Goal: Subscribe to service/newsletter

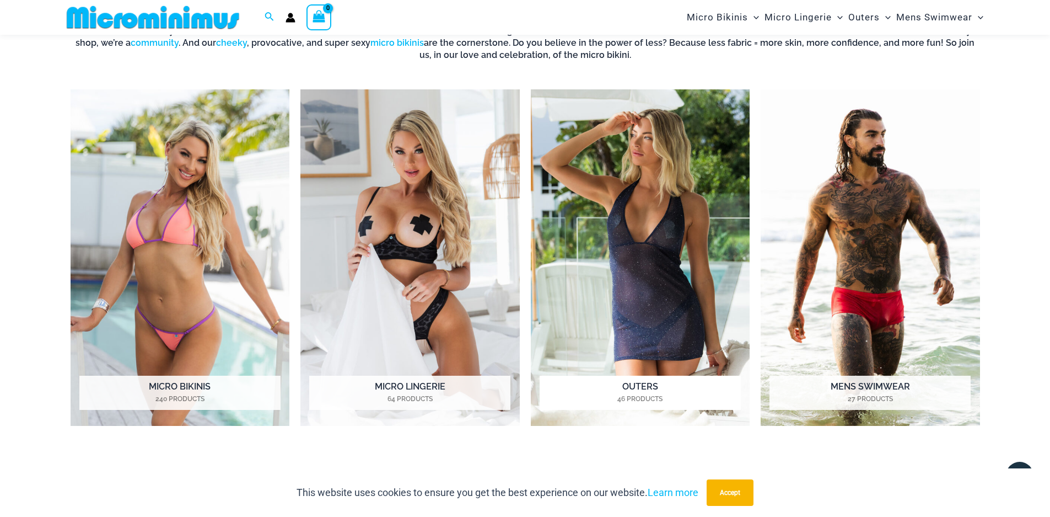
scroll to position [543, 0]
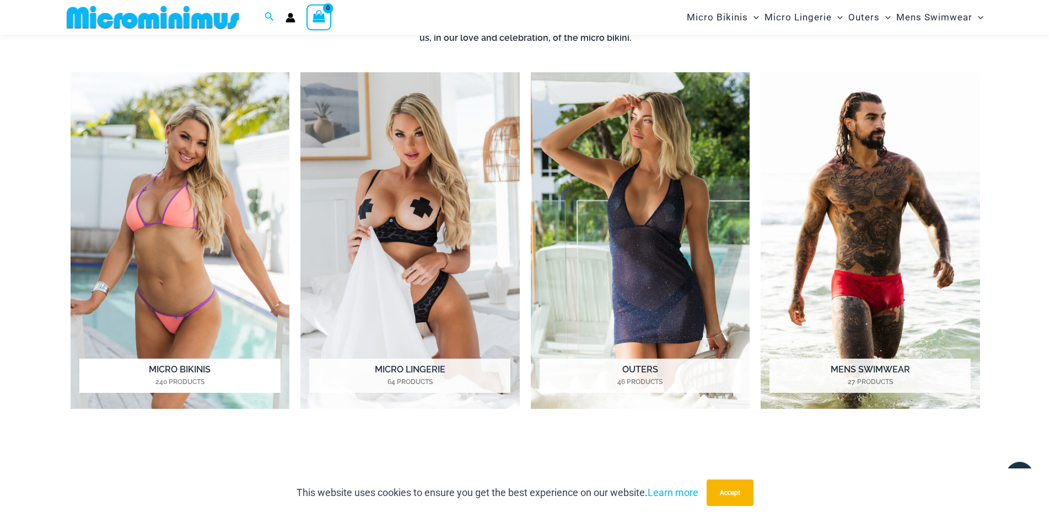
click at [214, 370] on h2 "Micro Bikinis 240 Products" at bounding box center [179, 375] width 201 height 34
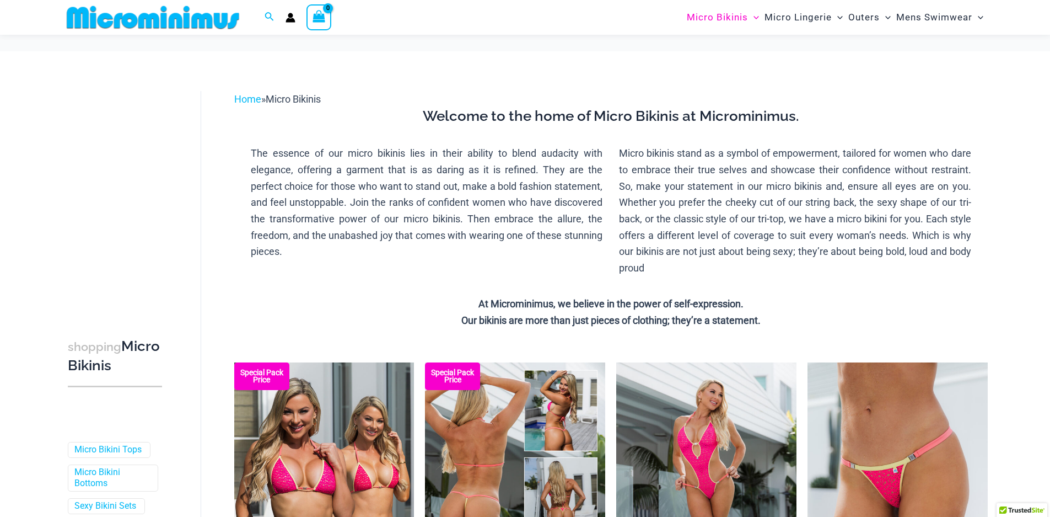
scroll to position [162, 0]
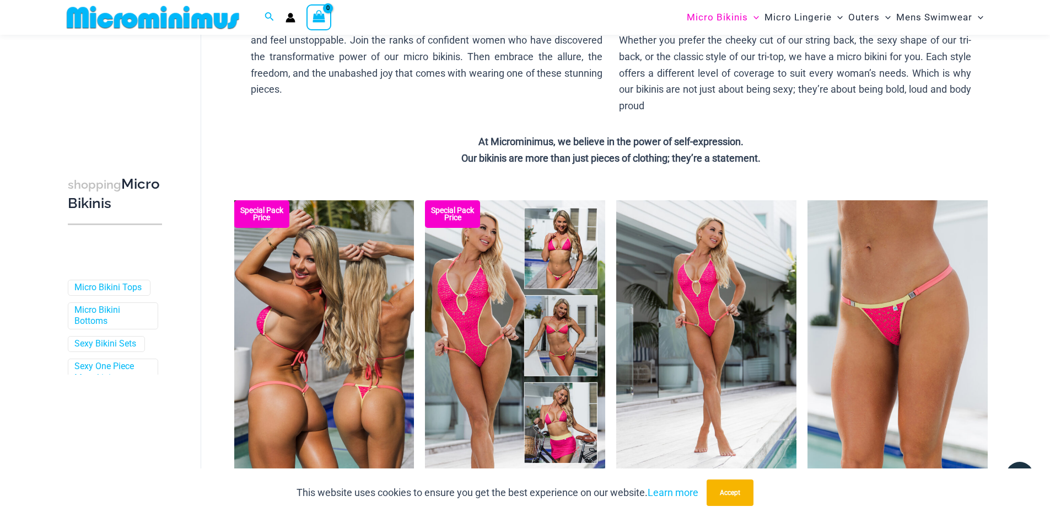
click at [338, 381] on img at bounding box center [324, 335] width 180 height 270
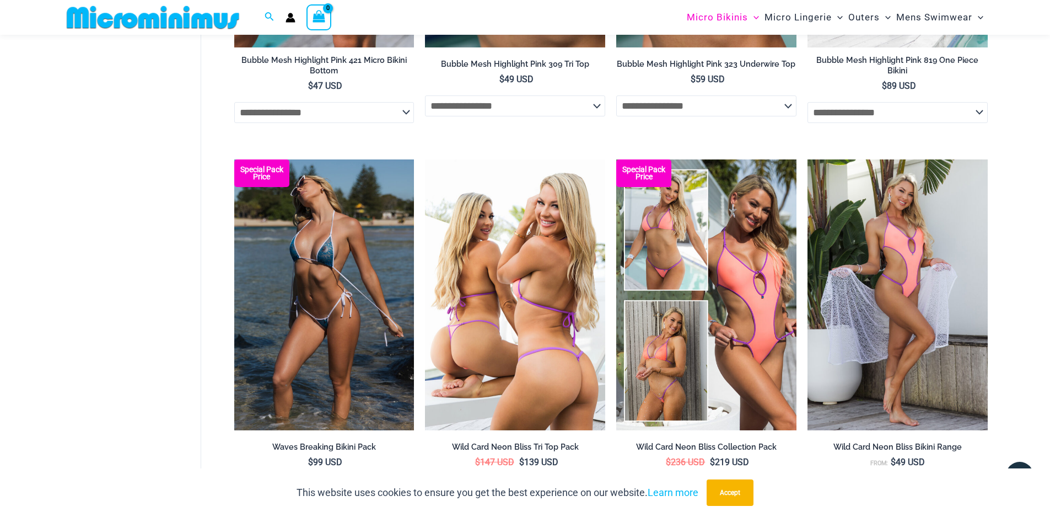
scroll to position [989, 0]
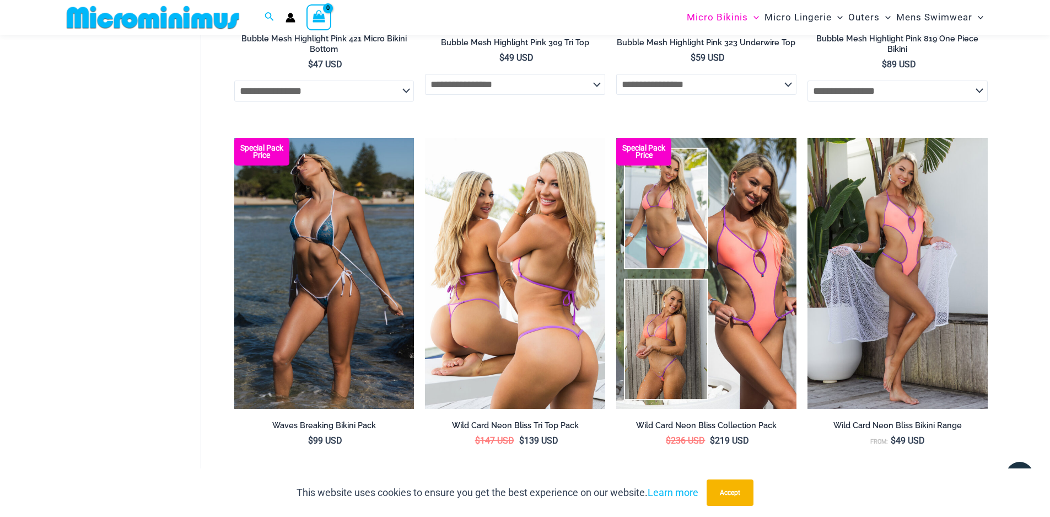
click at [531, 346] on img at bounding box center [515, 273] width 180 height 270
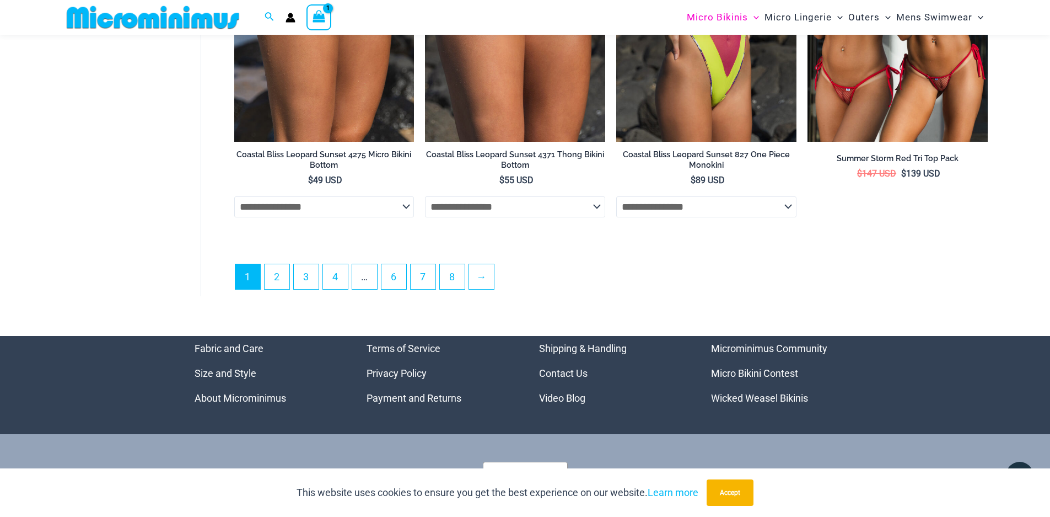
scroll to position [3139, 0]
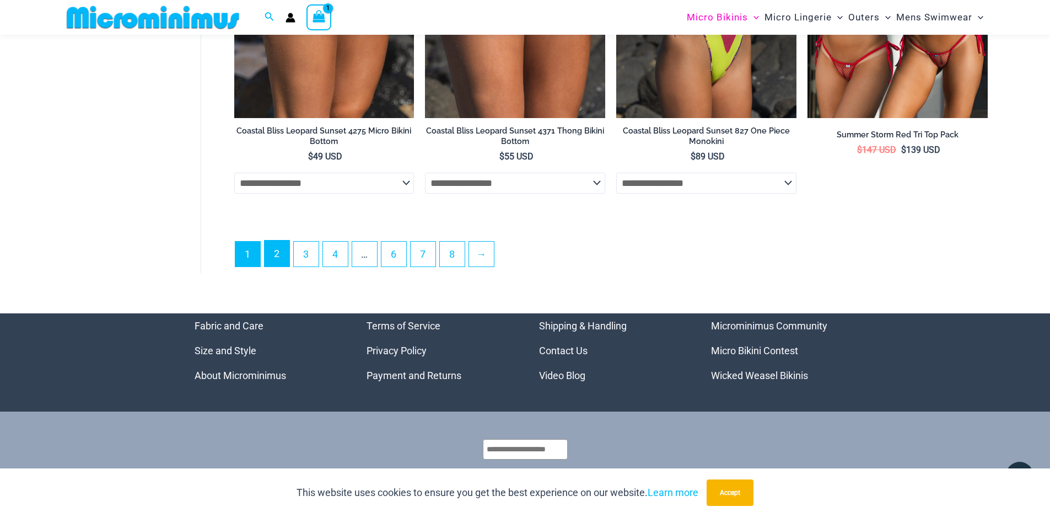
click at [285, 254] on link "2" at bounding box center [277, 253] width 25 height 26
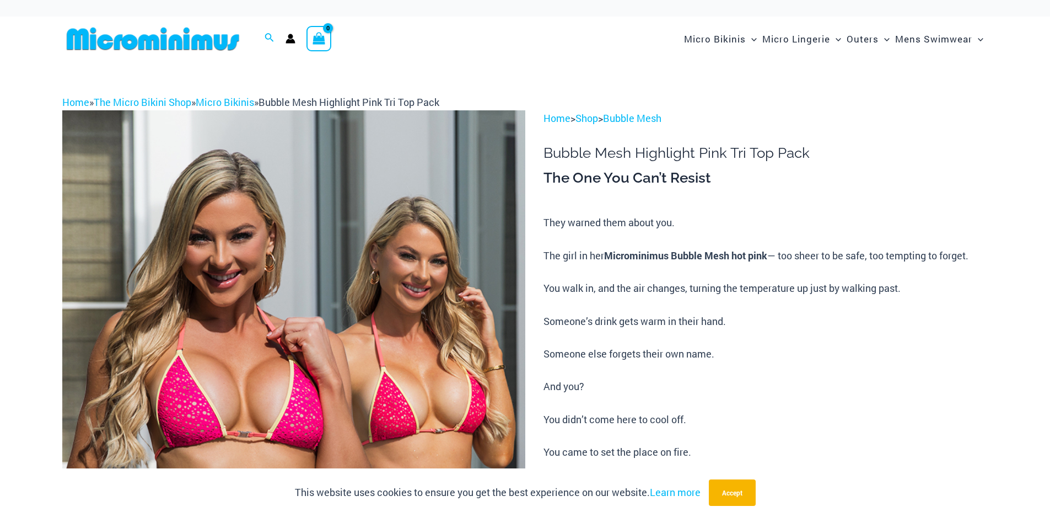
click at [193, 404] on img at bounding box center [293, 457] width 463 height 695
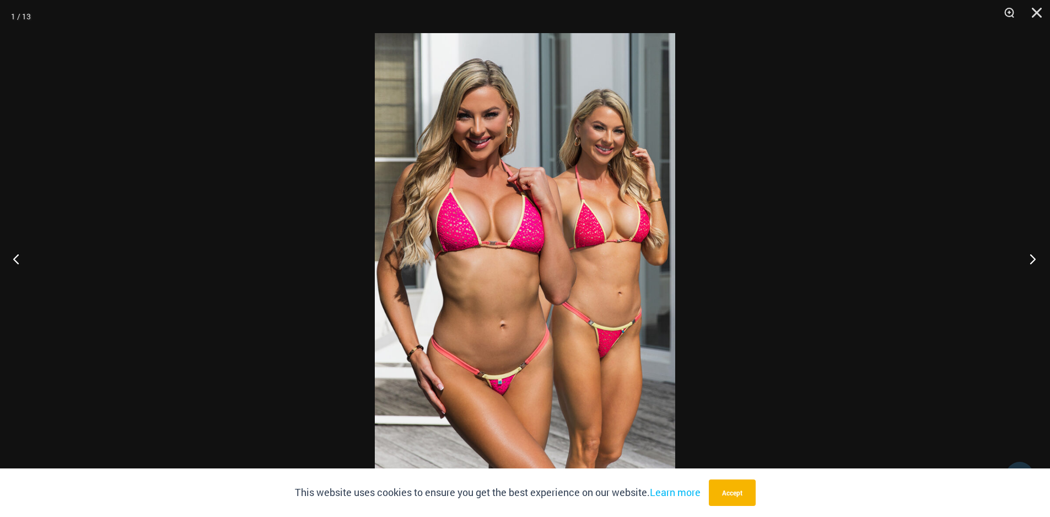
click at [1038, 259] on button "Next" at bounding box center [1029, 258] width 41 height 55
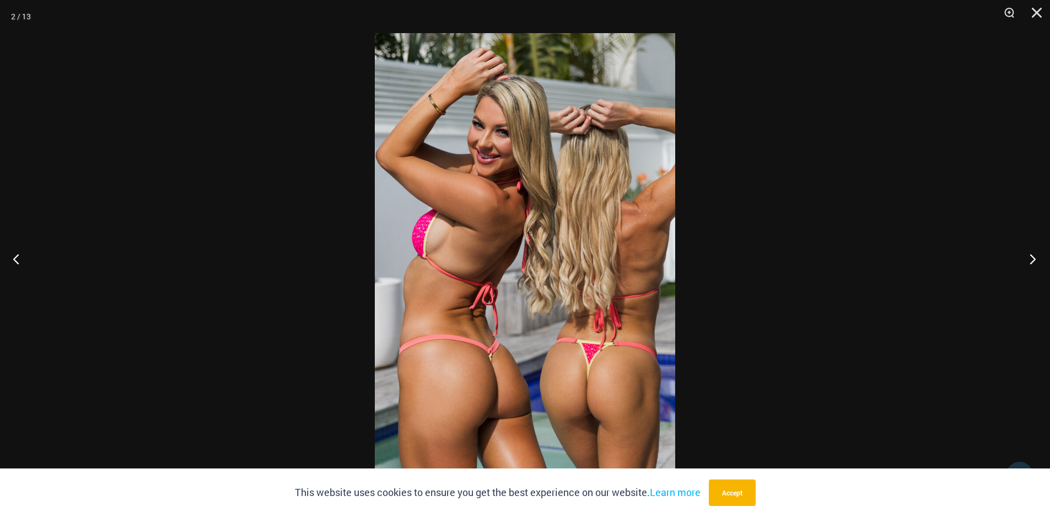
click at [1038, 259] on button "Next" at bounding box center [1029, 258] width 41 height 55
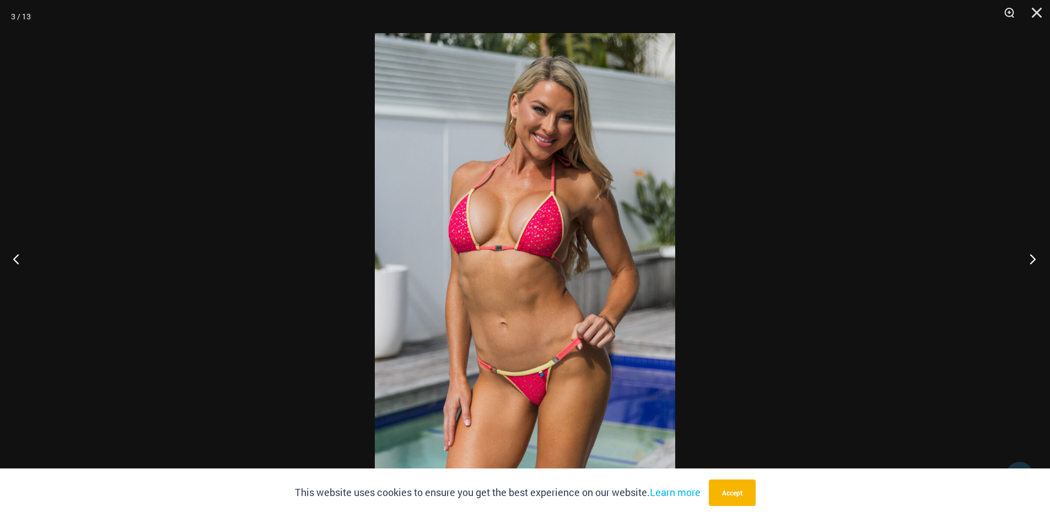
click at [1038, 260] on button "Next" at bounding box center [1029, 258] width 41 height 55
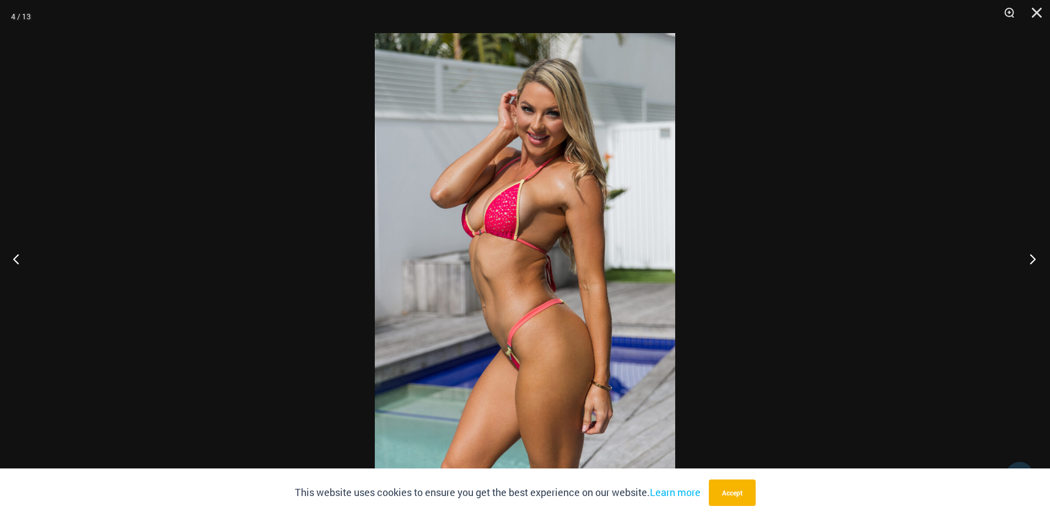
click at [1032, 259] on button "Next" at bounding box center [1029, 258] width 41 height 55
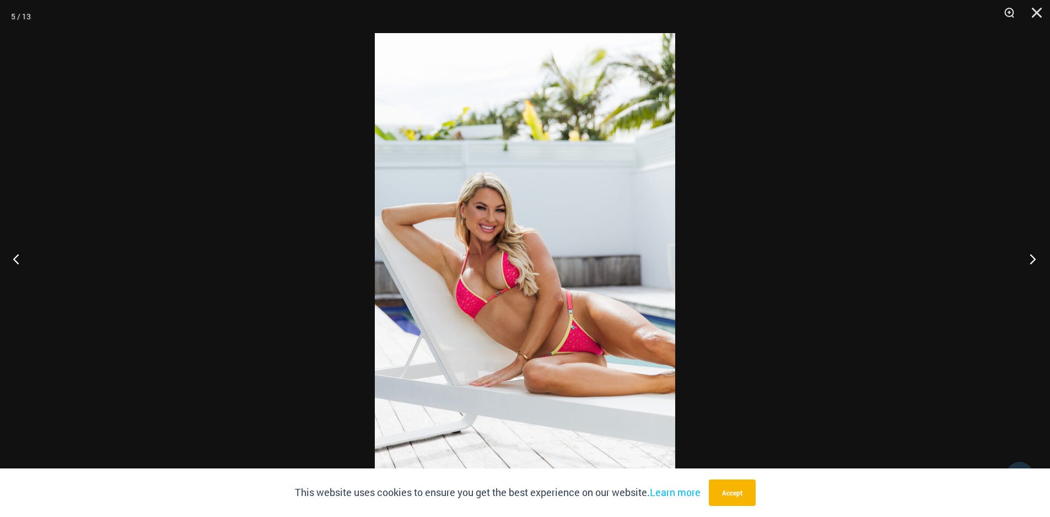
click at [1032, 259] on button "Next" at bounding box center [1029, 258] width 41 height 55
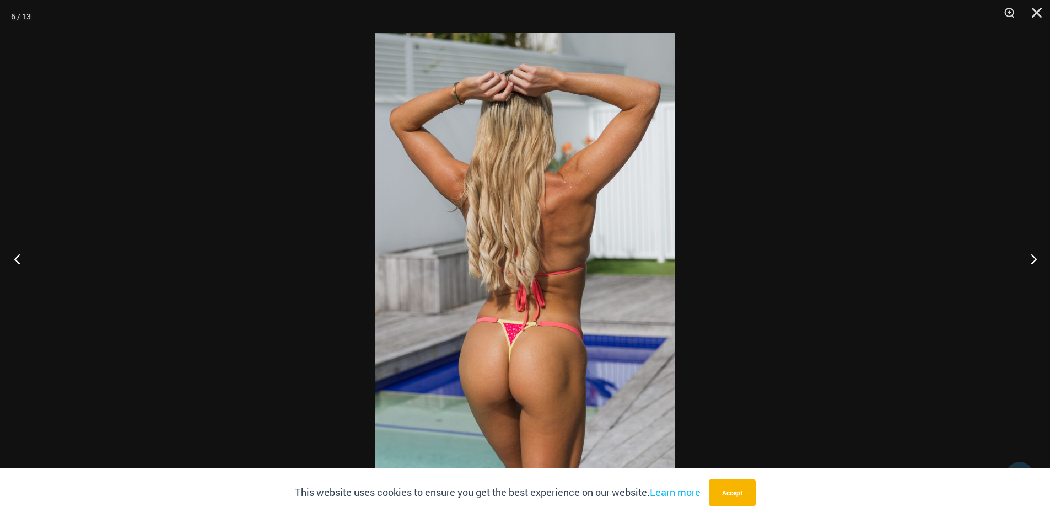
click at [16, 256] on button "Previous" at bounding box center [20, 258] width 41 height 55
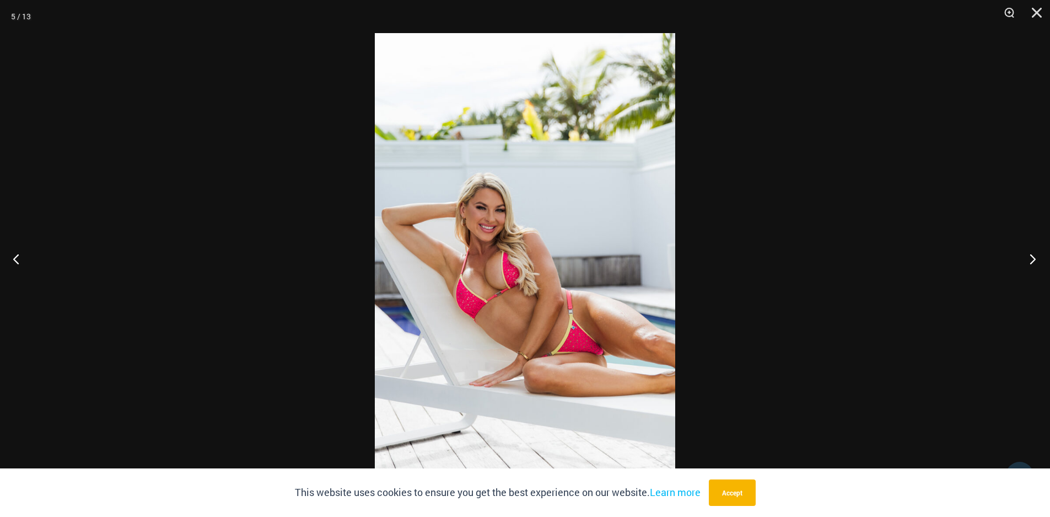
click at [1030, 256] on button "Next" at bounding box center [1029, 258] width 41 height 55
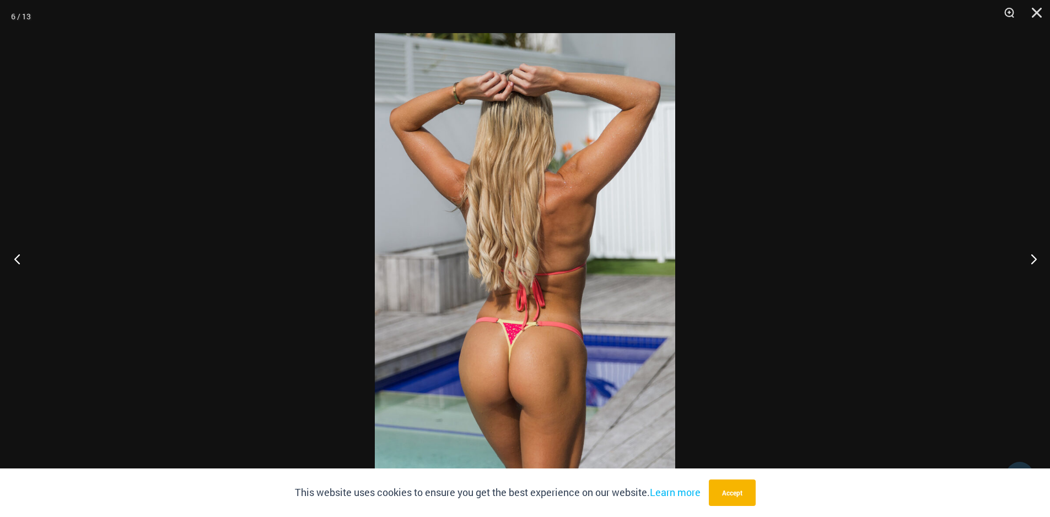
click at [23, 262] on button "Previous" at bounding box center [20, 258] width 41 height 55
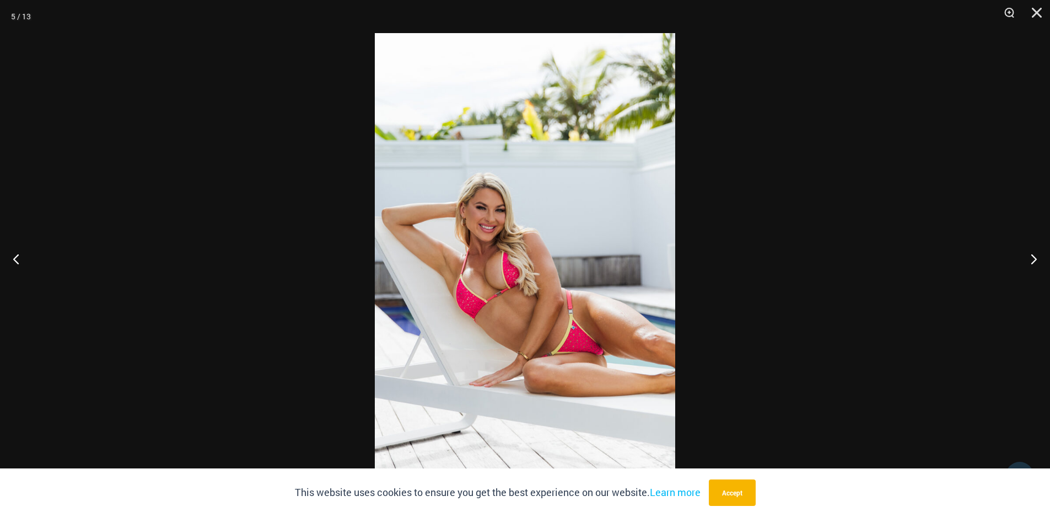
click at [451, 283] on img at bounding box center [525, 258] width 300 height 450
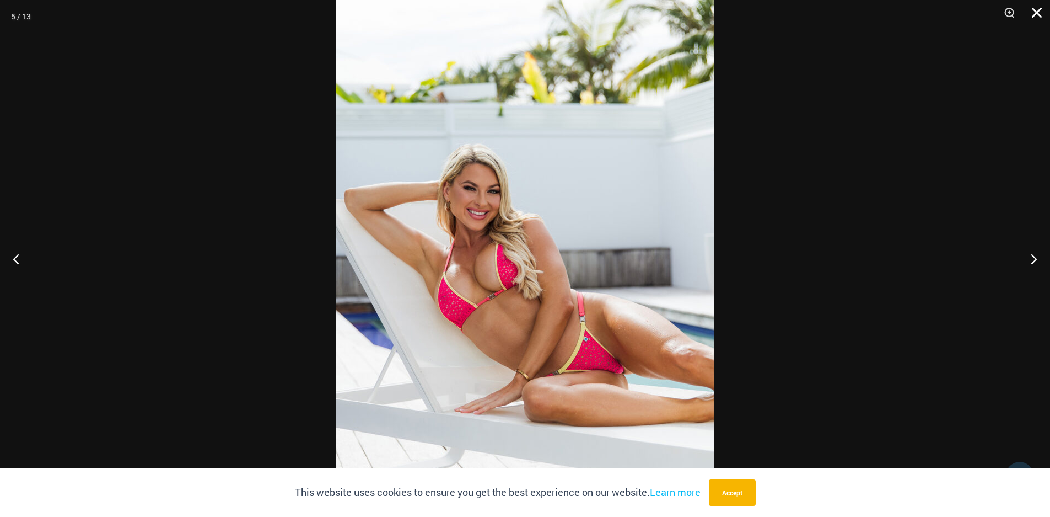
click at [1038, 8] on button "Close" at bounding box center [1033, 16] width 28 height 33
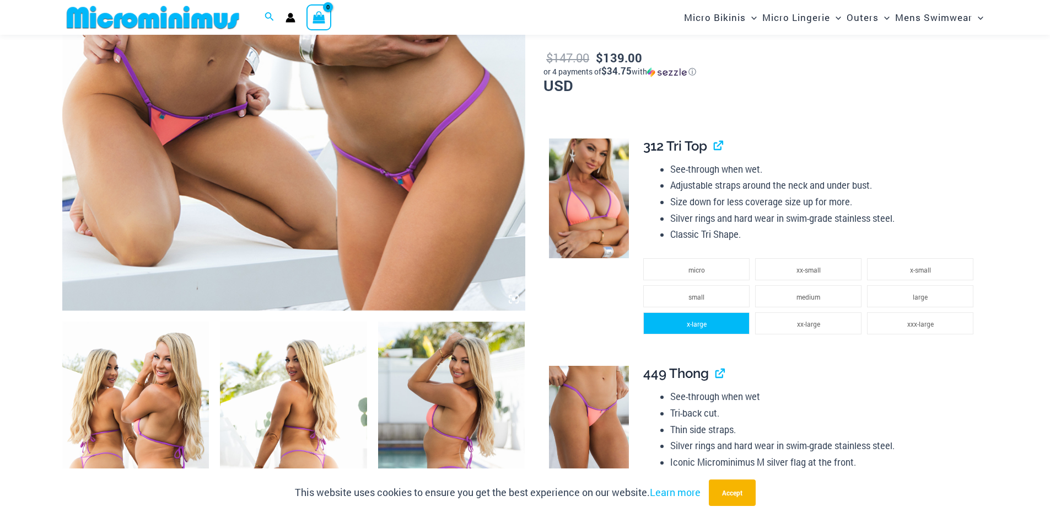
scroll to position [486, 0]
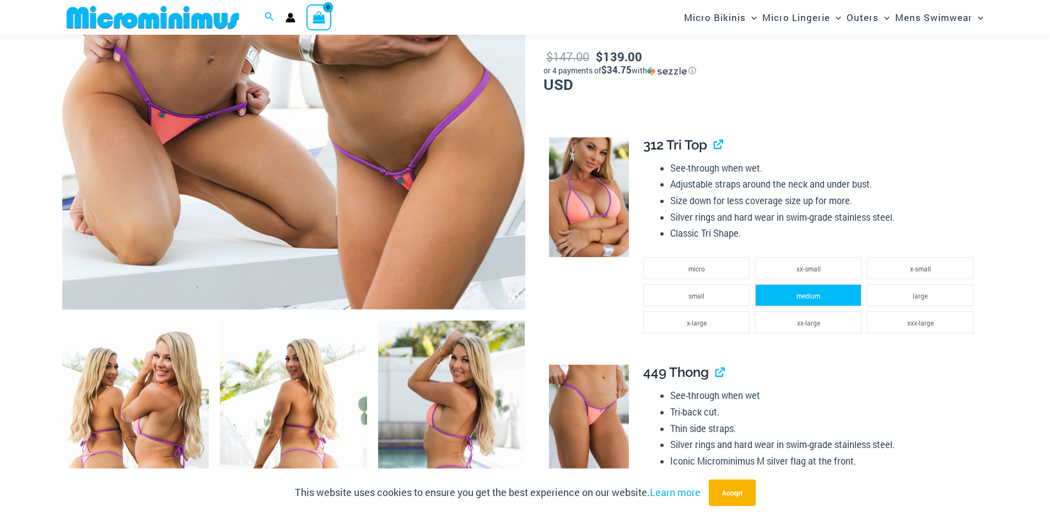
click at [813, 302] on li "medium" at bounding box center [808, 295] width 106 height 22
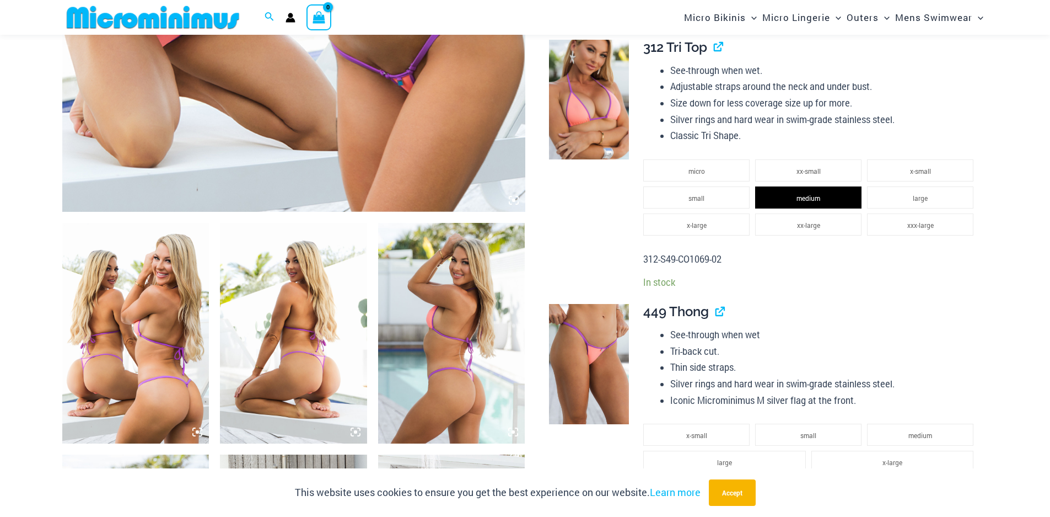
scroll to position [651, 0]
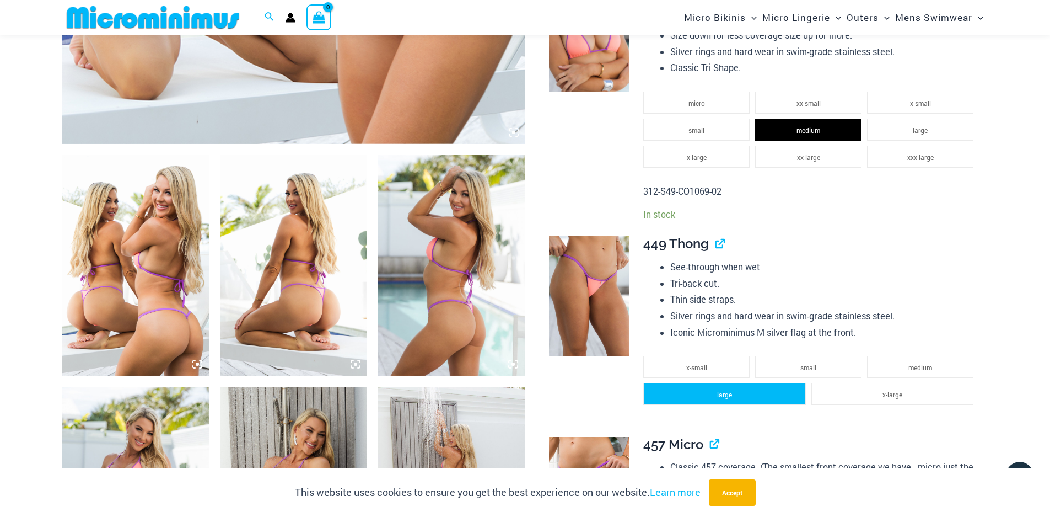
click at [773, 396] on li "large" at bounding box center [724, 394] width 162 height 22
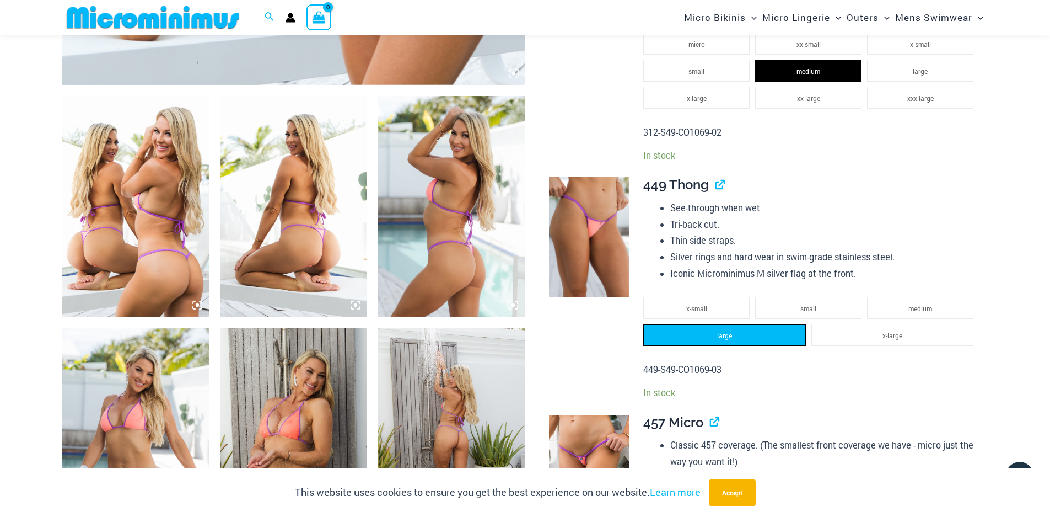
scroll to position [872, 0]
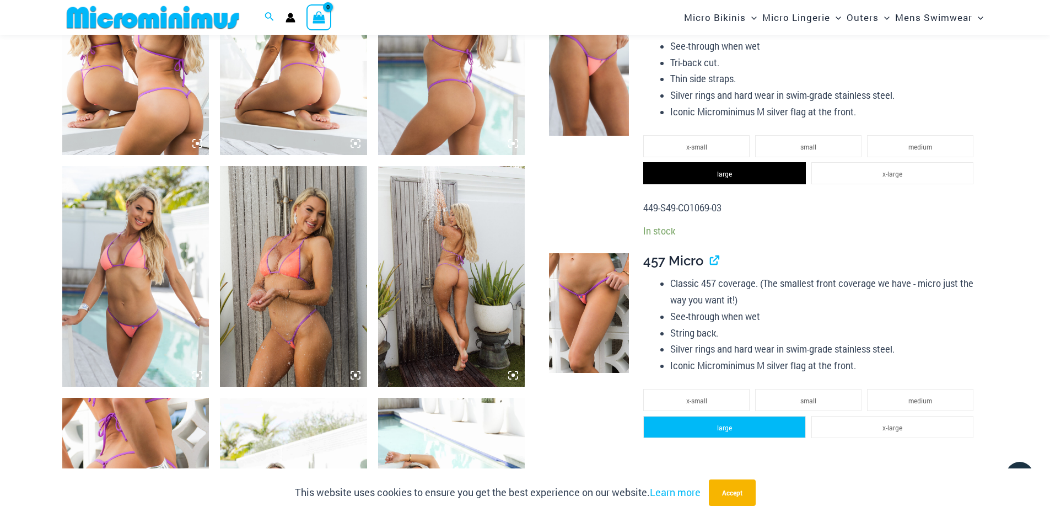
click at [725, 431] on li "large" at bounding box center [724, 427] width 162 height 22
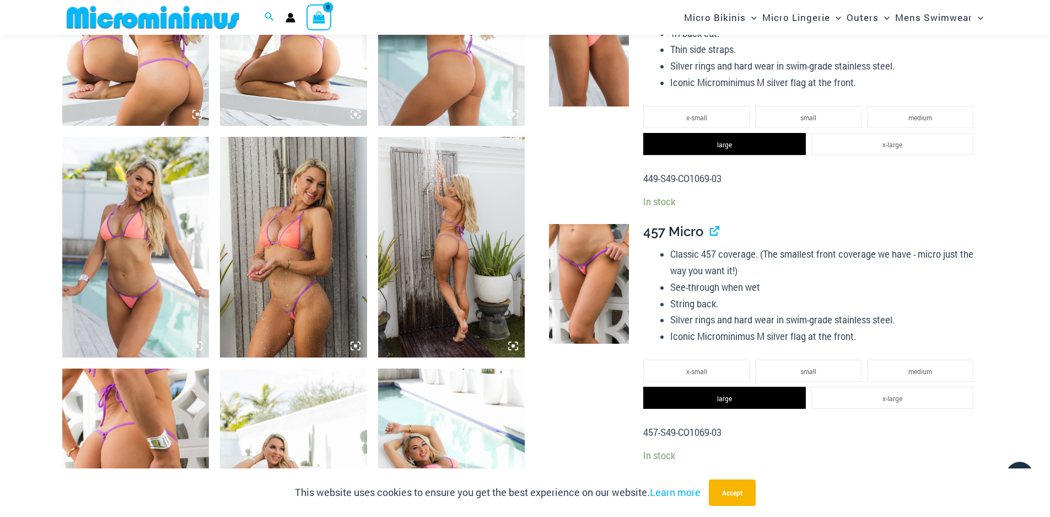
scroll to position [982, 0]
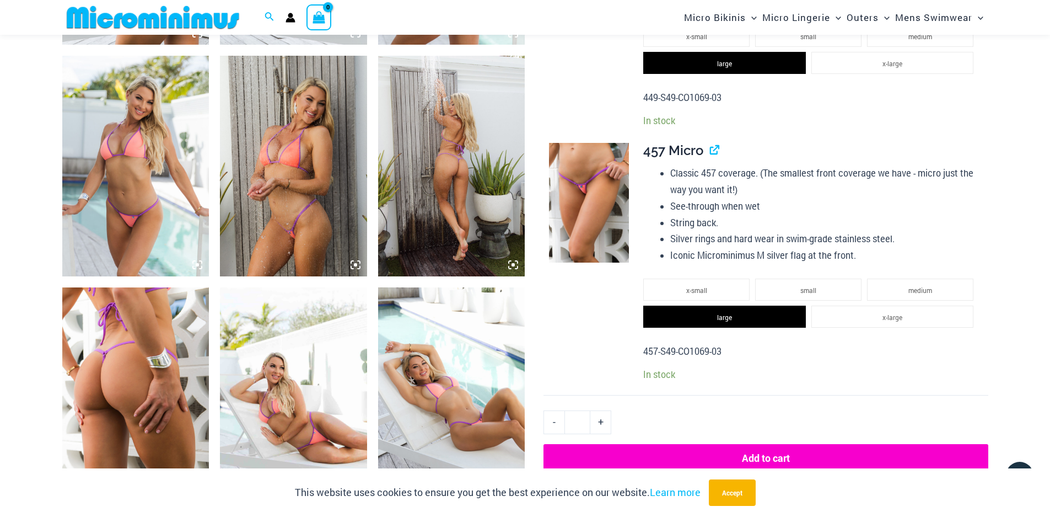
click at [740, 456] on button "Add to cart" at bounding box center [766, 458] width 444 height 28
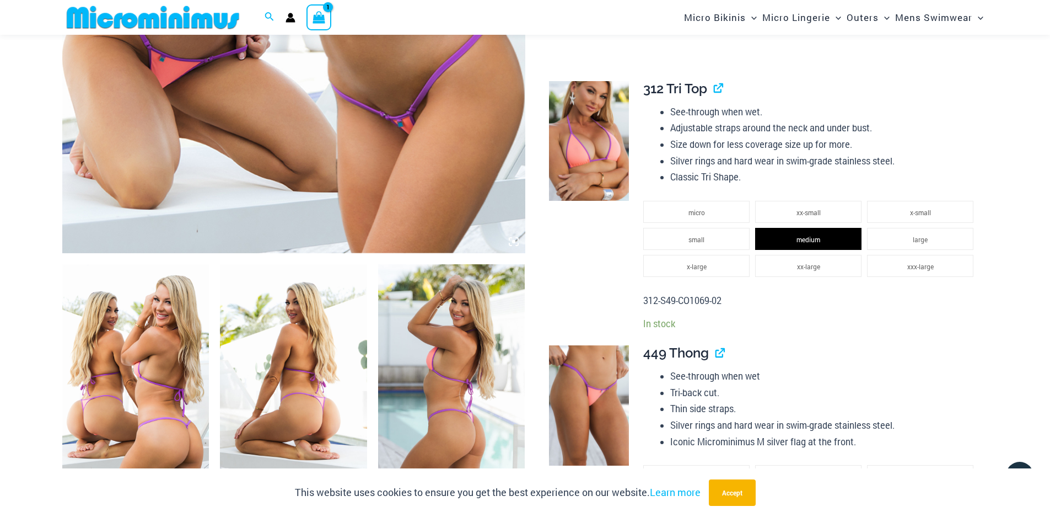
scroll to position [541, 0]
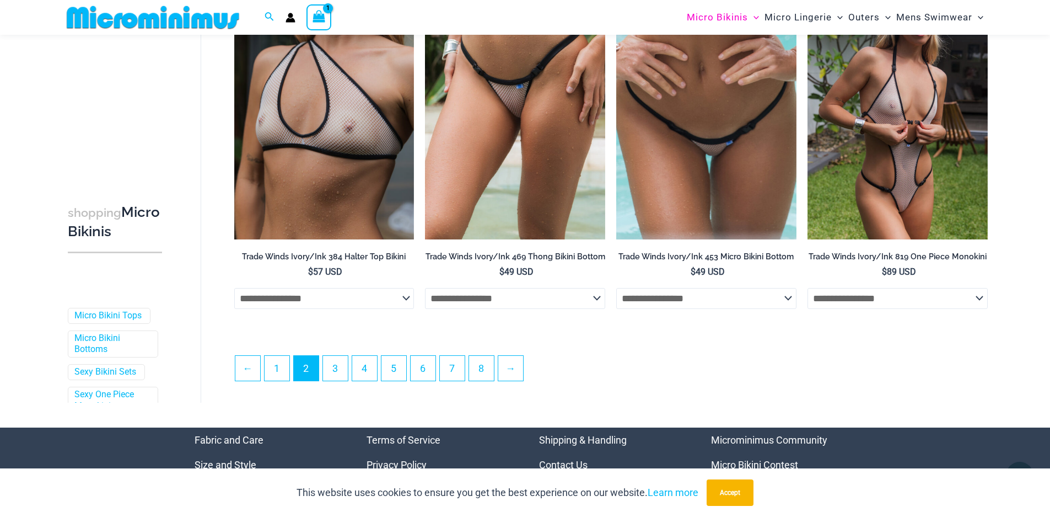
scroll to position [2810, 0]
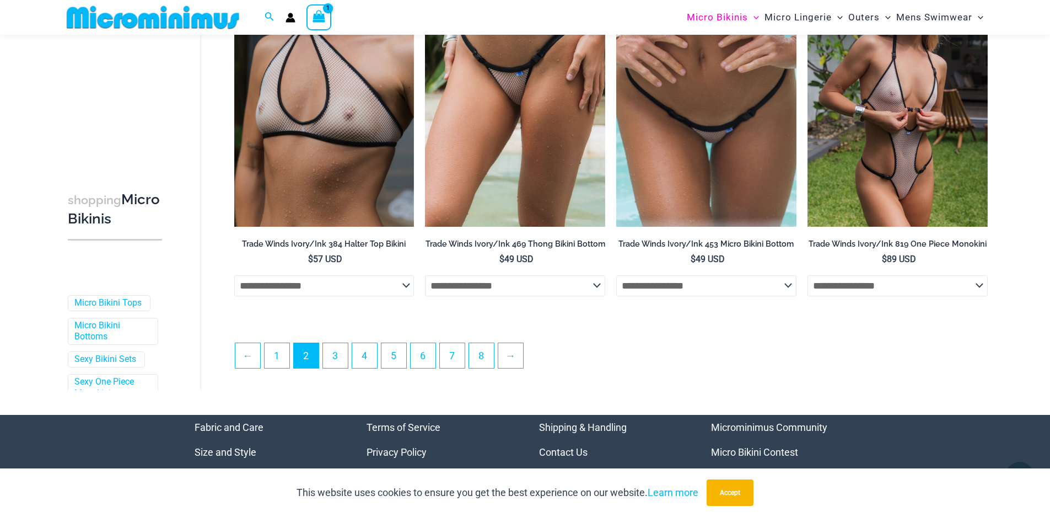
click at [329, 374] on ul "← 1 2 3 4 5 6 7 8 →" at bounding box center [611, 358] width 752 height 32
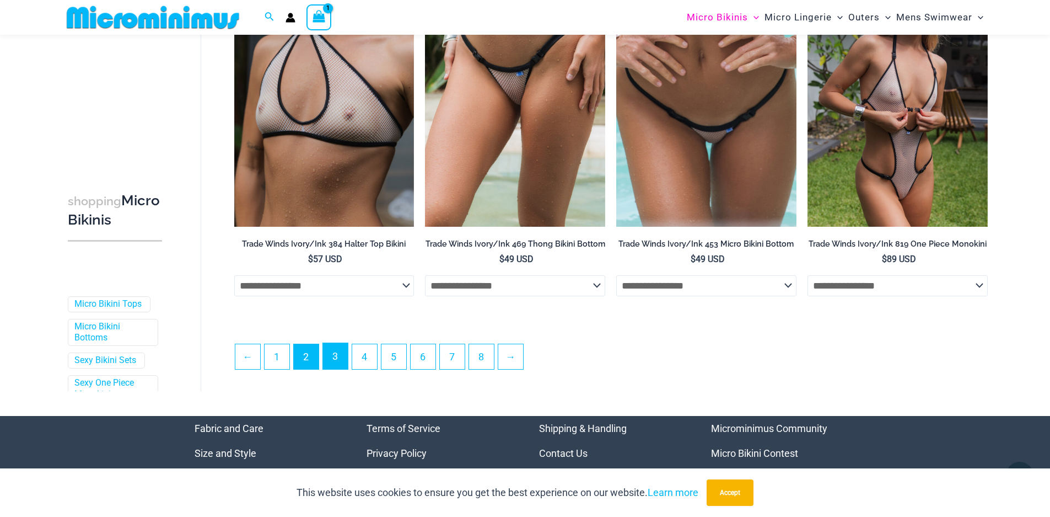
click at [334, 369] on link "3" at bounding box center [335, 356] width 25 height 26
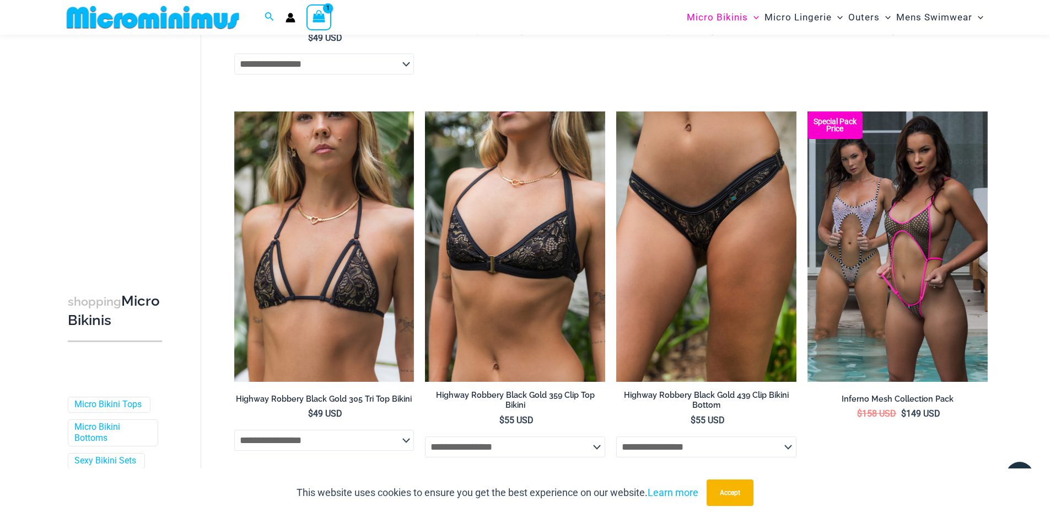
scroll to position [432, 0]
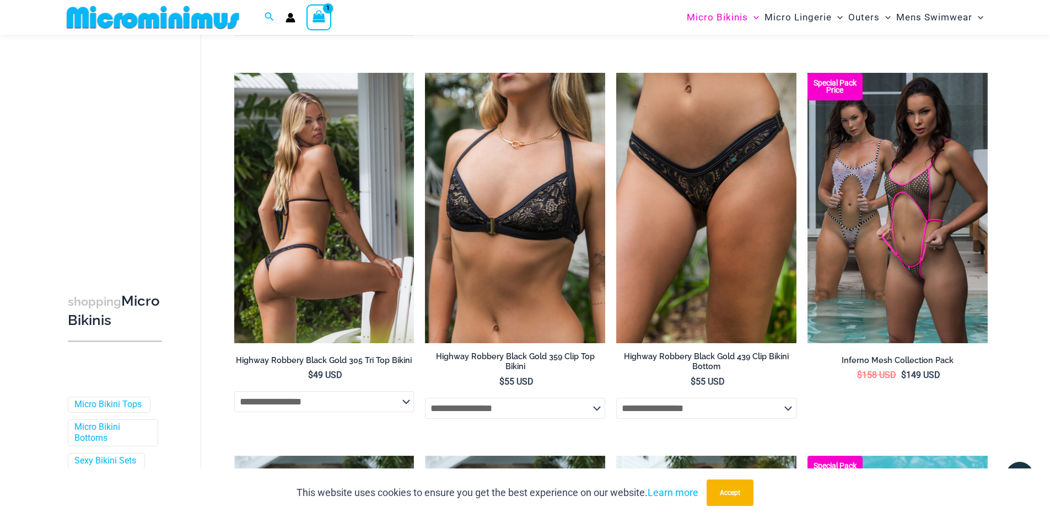
click at [407, 401] on select "**********" at bounding box center [324, 401] width 180 height 21
click at [234, 391] on select "**********" at bounding box center [324, 401] width 180 height 21
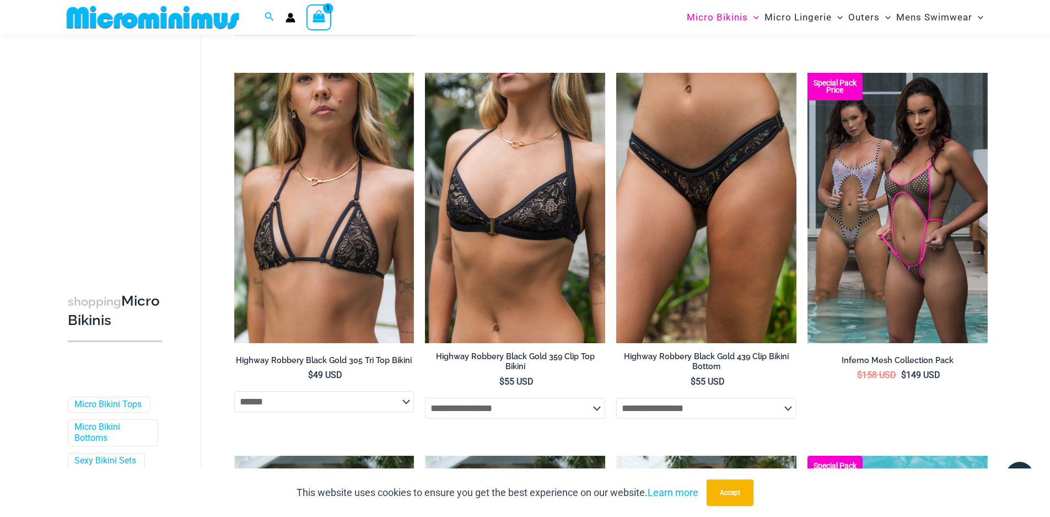
select select "******"
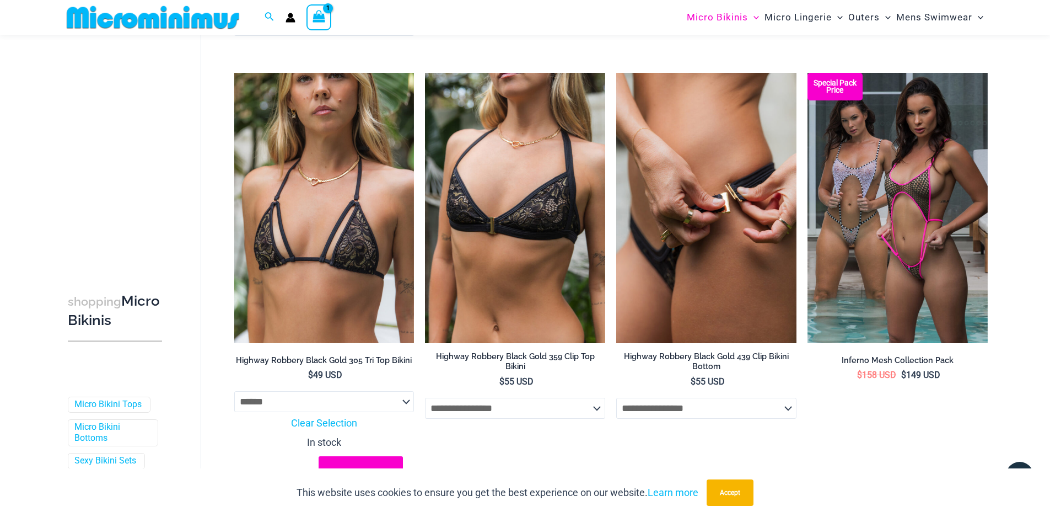
click at [793, 410] on select "**********" at bounding box center [706, 407] width 180 height 21
click at [616, 399] on select "**********" at bounding box center [706, 407] width 180 height 21
select select "*****"
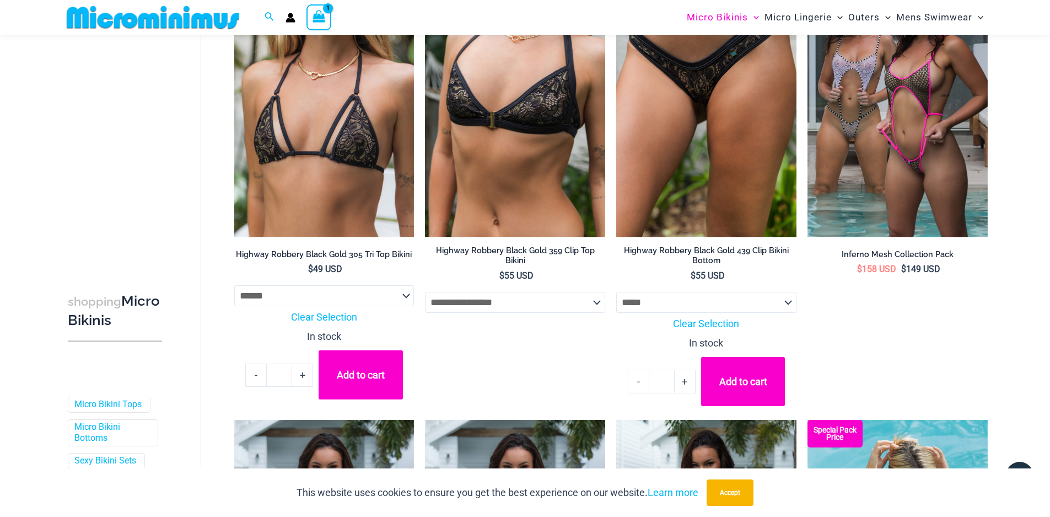
scroll to position [542, 0]
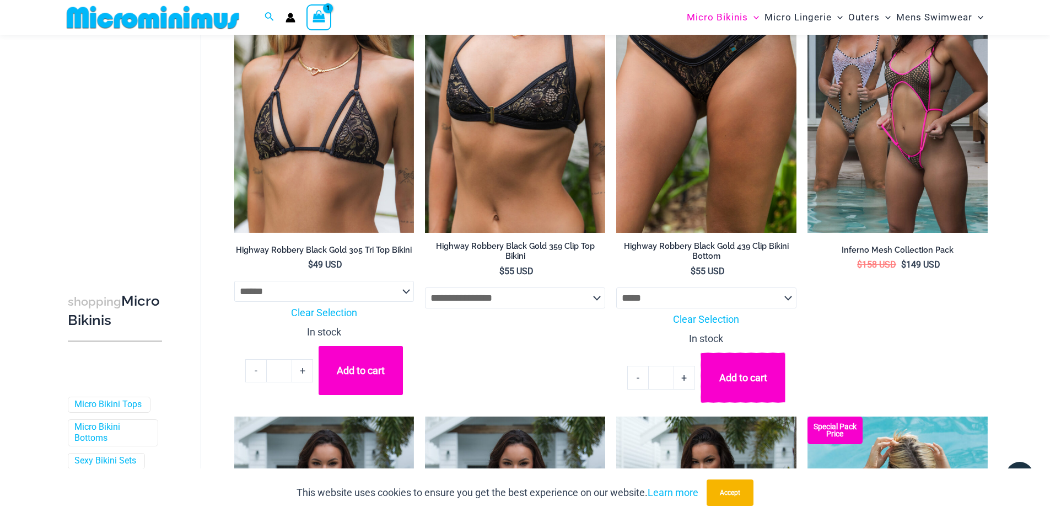
click at [742, 377] on button "Add to cart" at bounding box center [743, 377] width 85 height 50
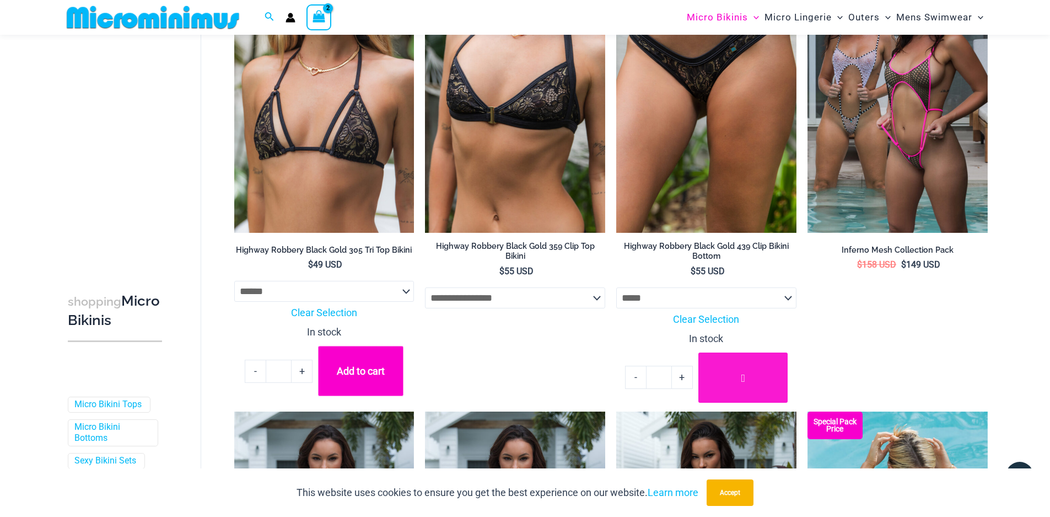
click at [372, 375] on button "Add to cart" at bounding box center [360, 371] width 85 height 50
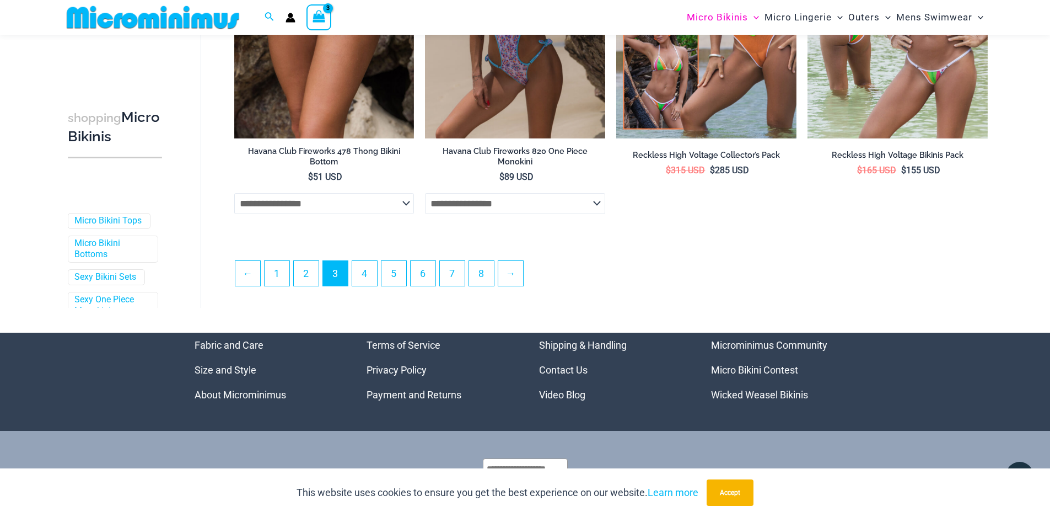
scroll to position [2967, 0]
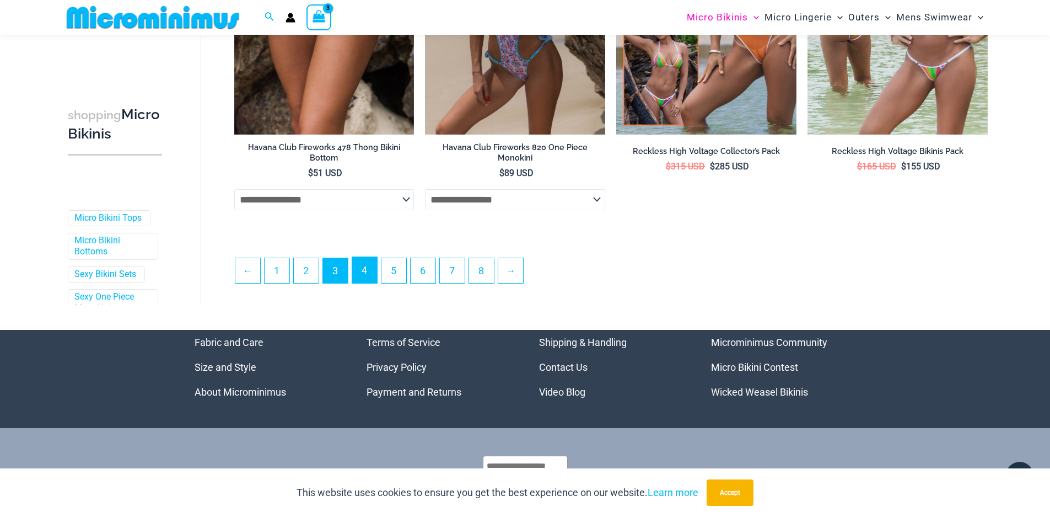
click at [362, 262] on link "4" at bounding box center [364, 270] width 25 height 26
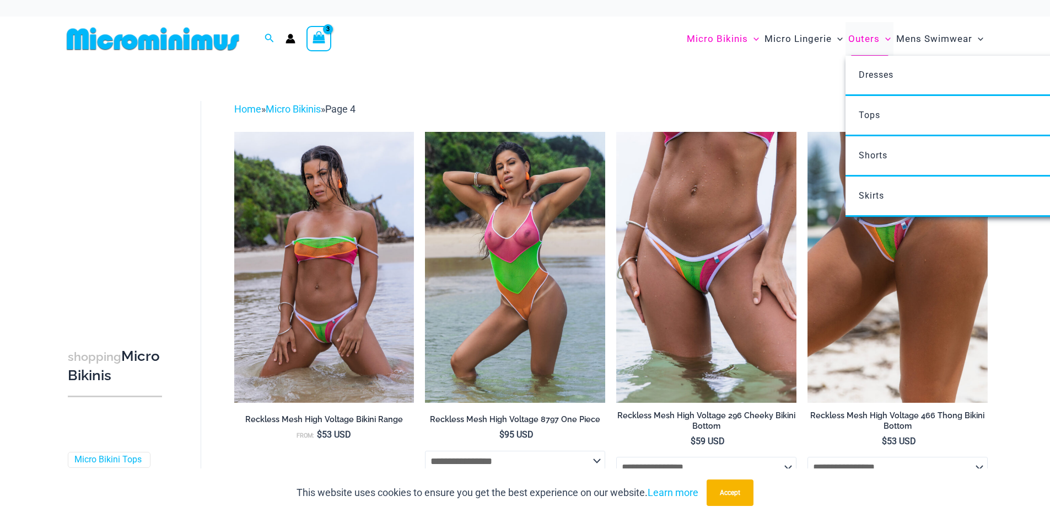
click at [867, 42] on span "Outers" at bounding box center [863, 39] width 31 height 28
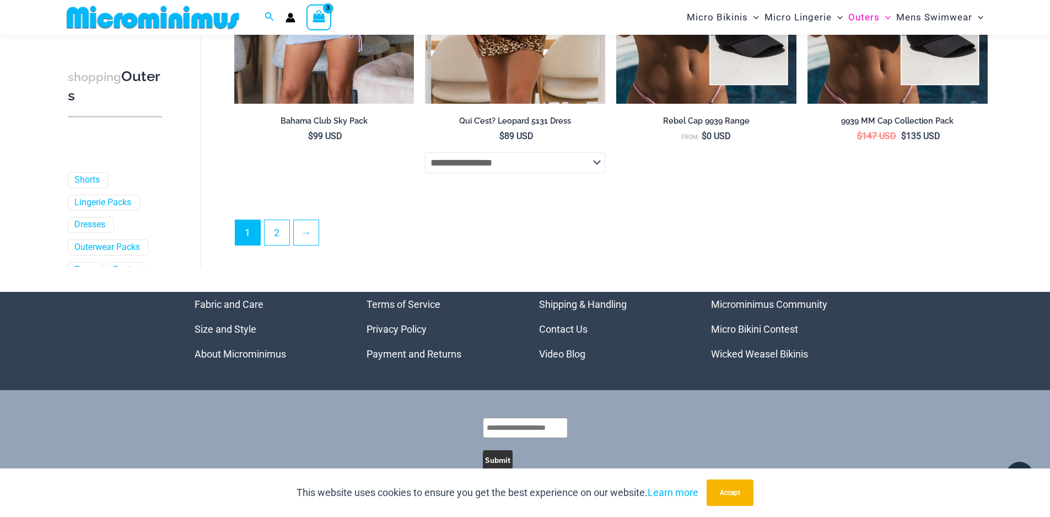
scroll to position [2968, 0]
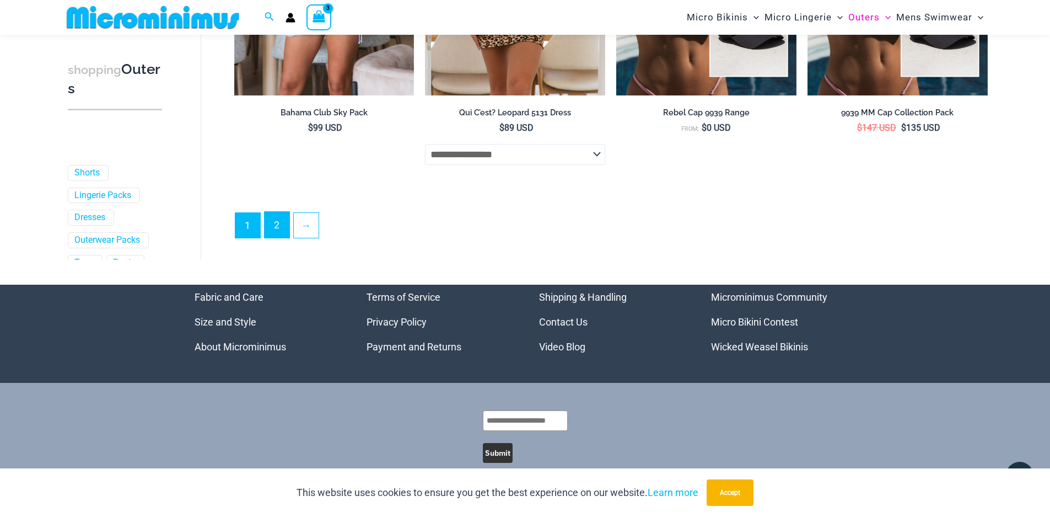
click at [280, 219] on link "2" at bounding box center [277, 225] width 25 height 26
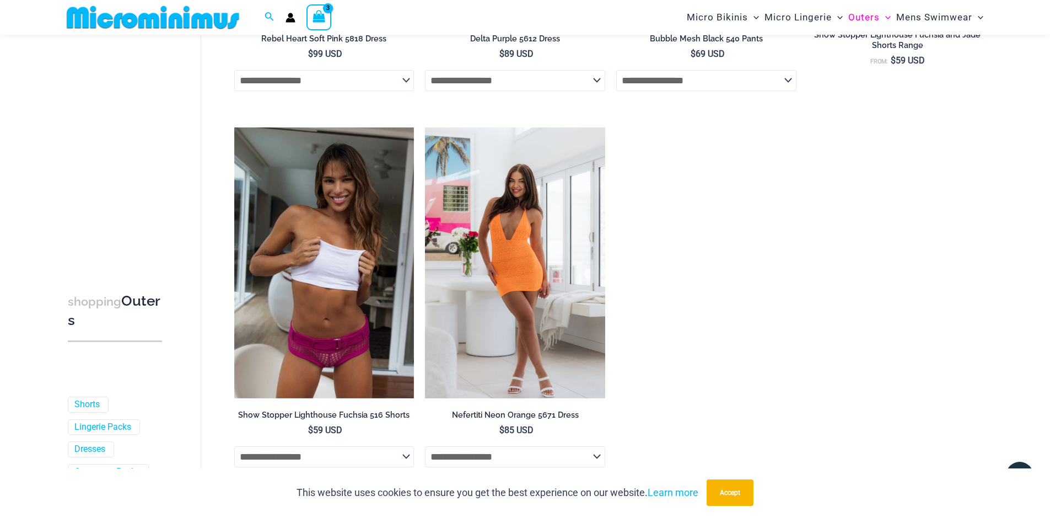
scroll to position [1314, 0]
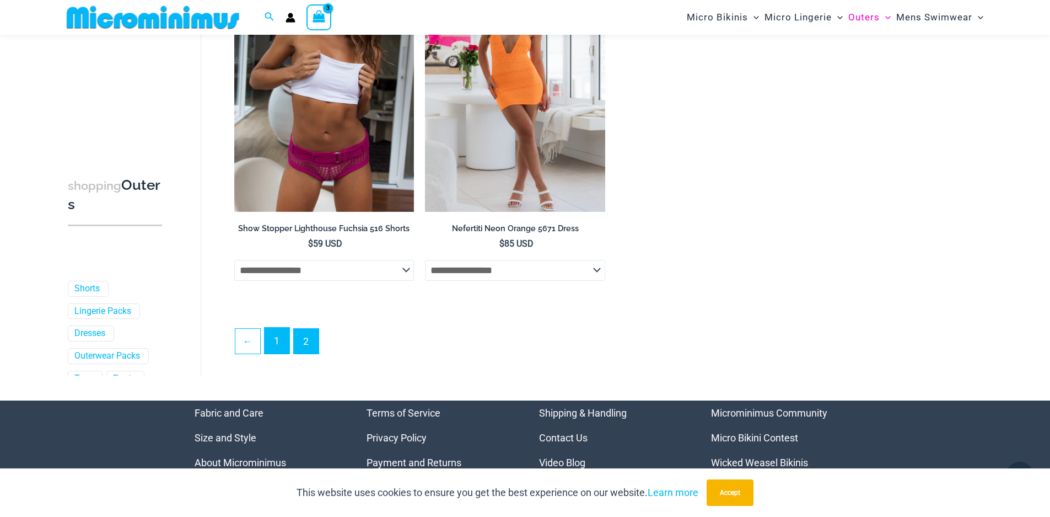
click at [268, 336] on link "1" at bounding box center [277, 340] width 25 height 26
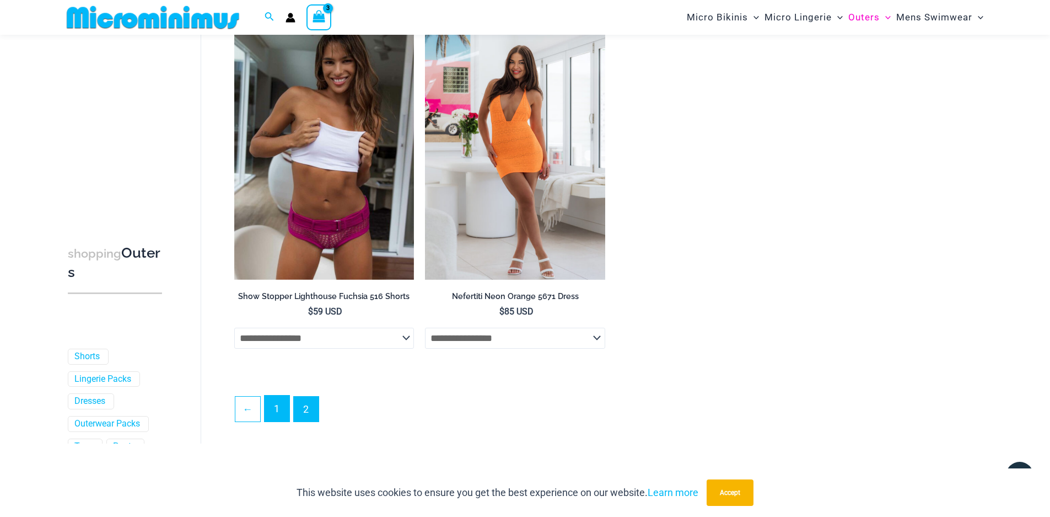
scroll to position [1094, 0]
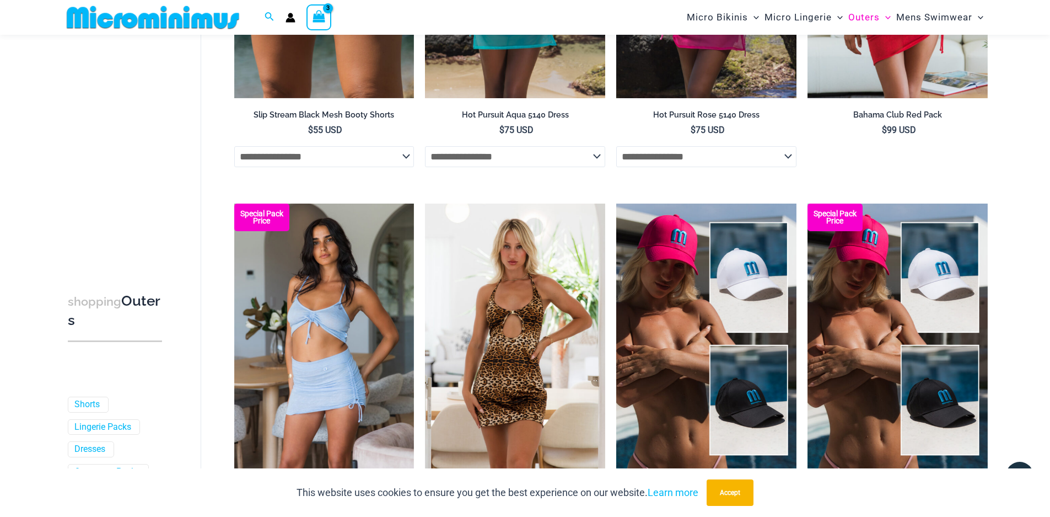
scroll to position [2588, 0]
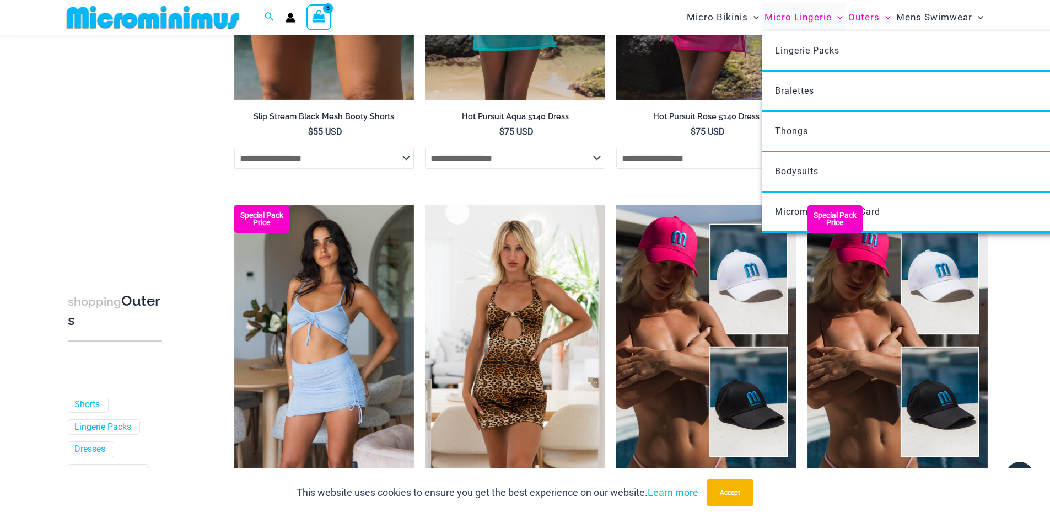
click at [815, 15] on span "Micro Lingerie" at bounding box center [798, 17] width 67 height 28
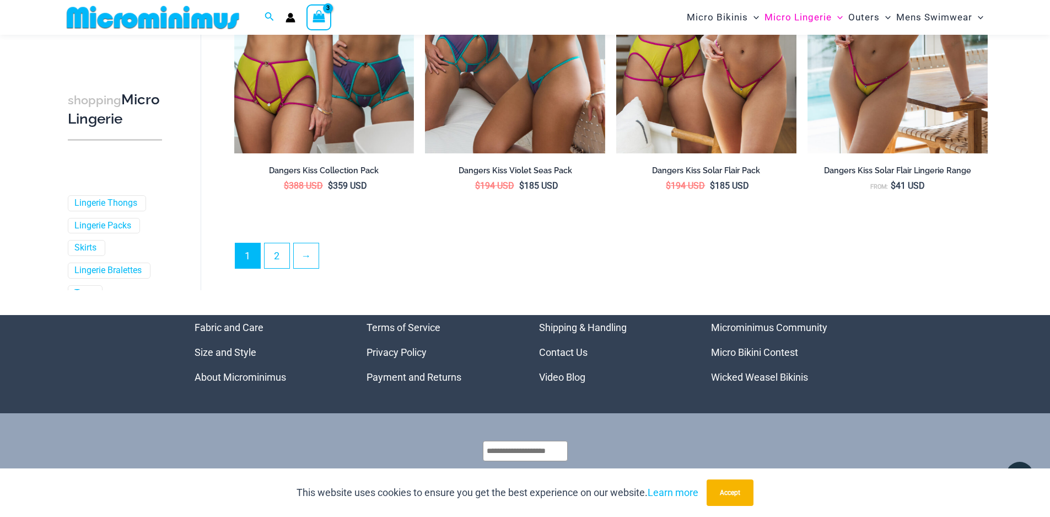
scroll to position [2968, 0]
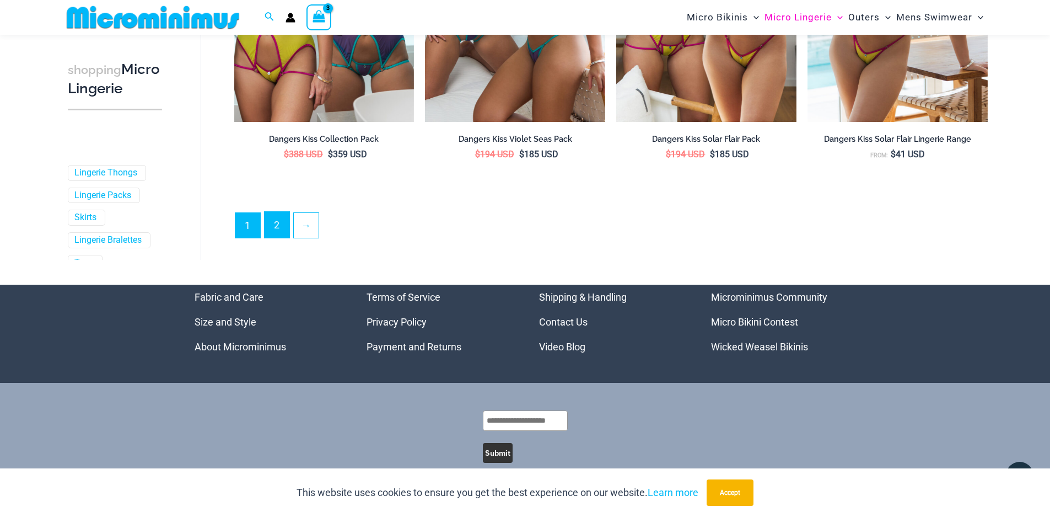
click at [278, 224] on link "2" at bounding box center [277, 225] width 25 height 26
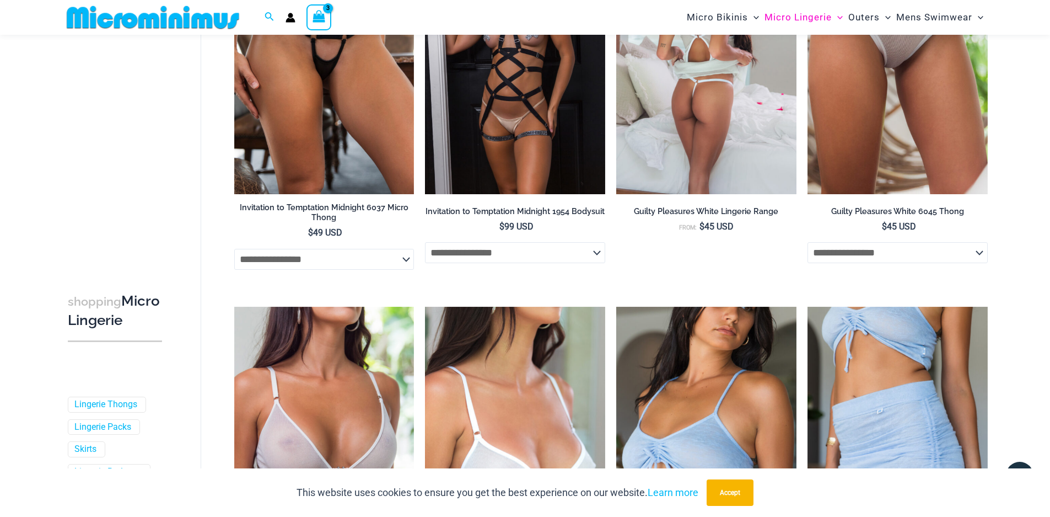
scroll to position [1259, 0]
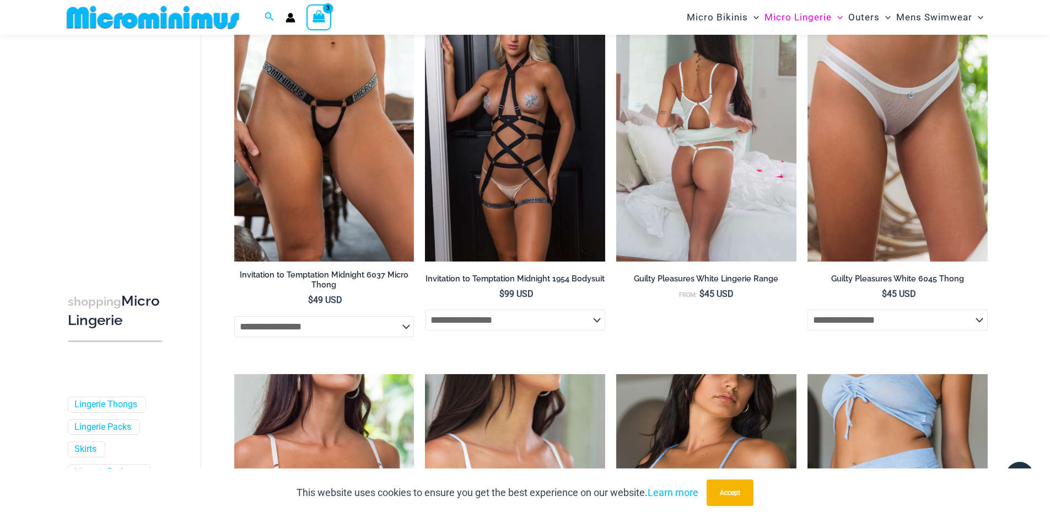
click at [726, 281] on h2 "Guilty Pleasures White Lingerie Range" at bounding box center [706, 278] width 180 height 10
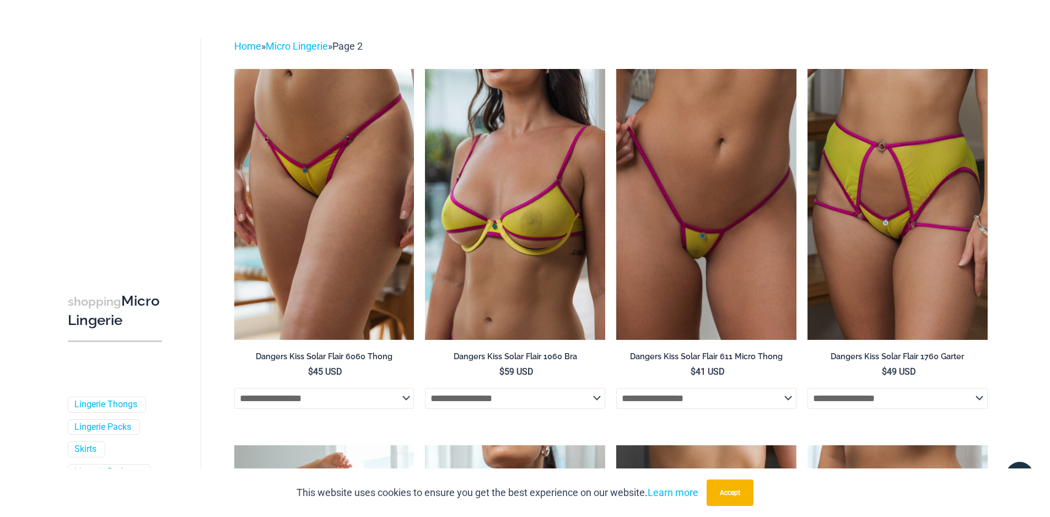
scroll to position [0, 0]
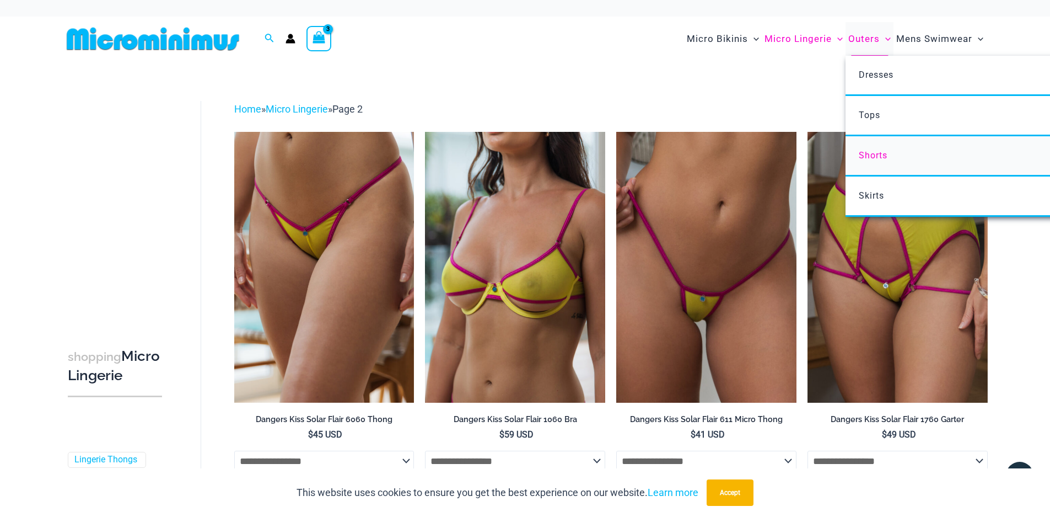
click at [874, 158] on span "Shorts" at bounding box center [873, 155] width 29 height 10
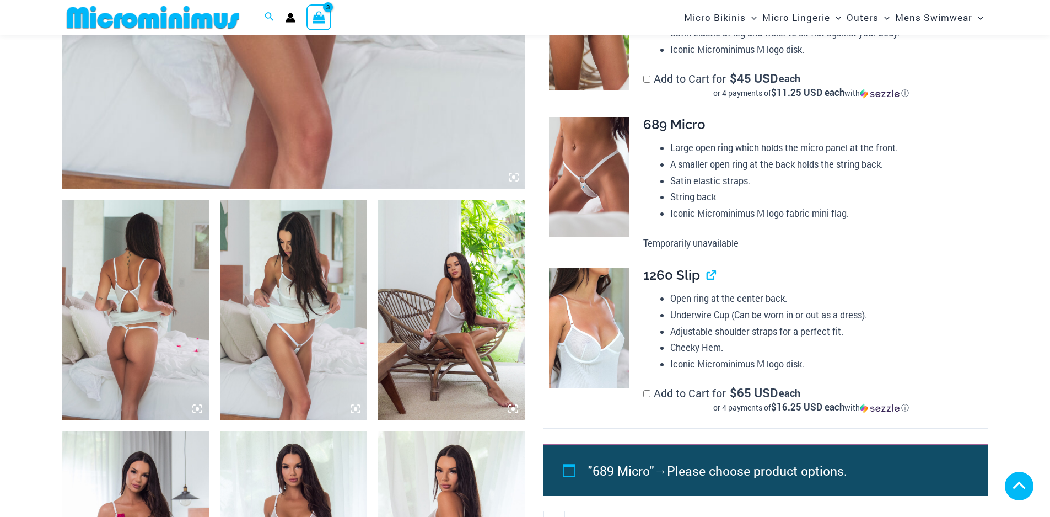
scroll to position [606, 0]
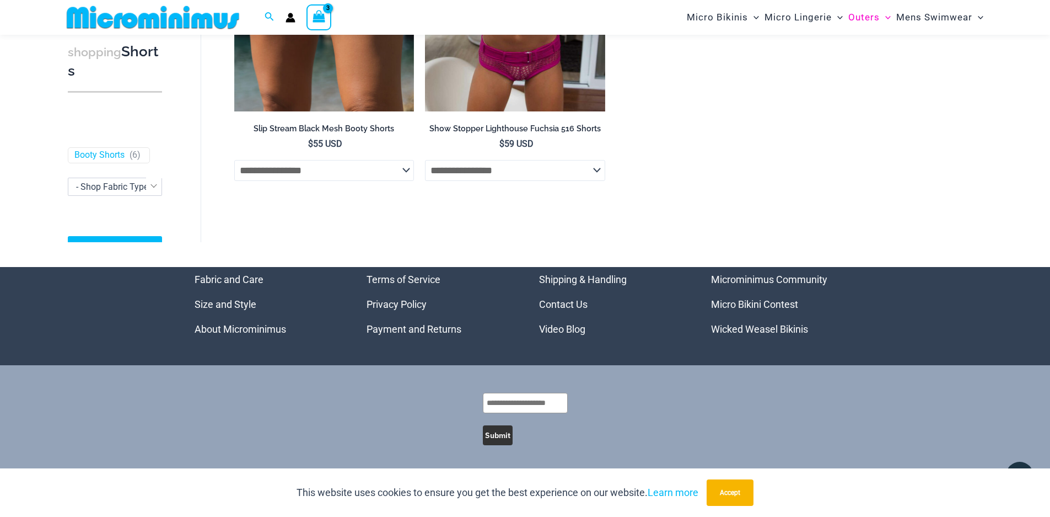
scroll to position [659, 0]
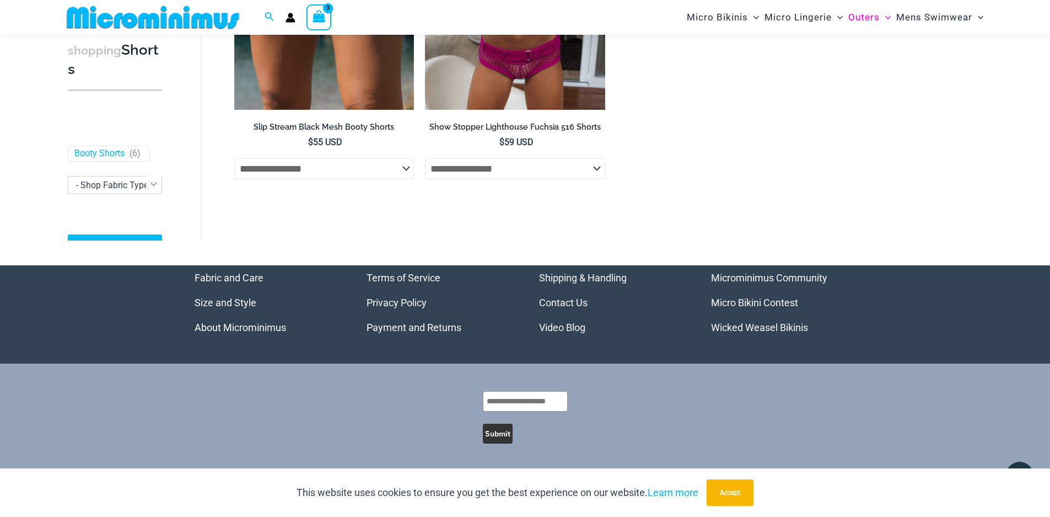
click at [537, 405] on input "text" at bounding box center [525, 401] width 85 height 20
type input "**********"
click at [493, 437] on button "Submit" at bounding box center [498, 433] width 30 height 20
drag, startPoint x: 484, startPoint y: 400, endPoint x: 586, endPoint y: 401, distance: 102.0
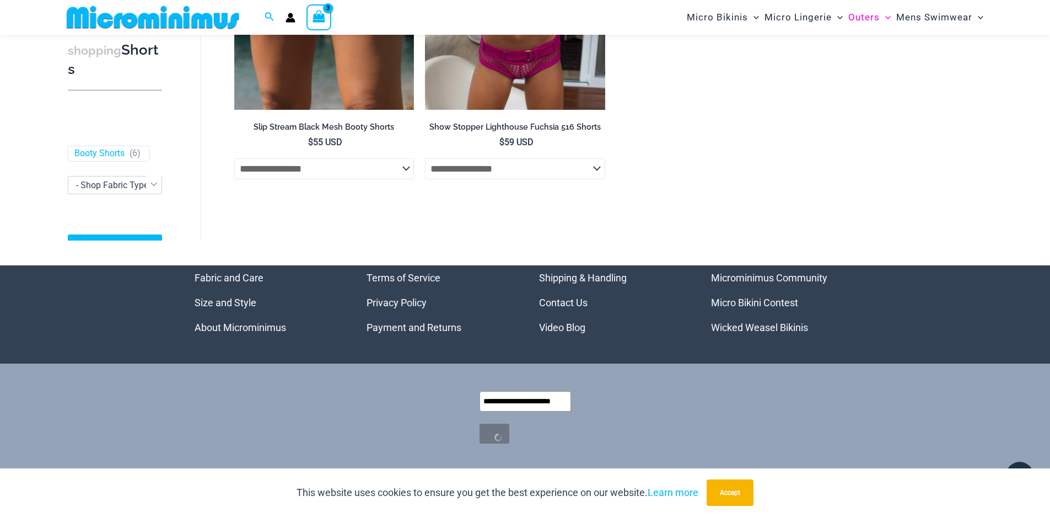
click at [586, 401] on div "**********" at bounding box center [526, 417] width 662 height 109
click at [552, 399] on input "text" at bounding box center [526, 401] width 92 height 20
type input "**********"
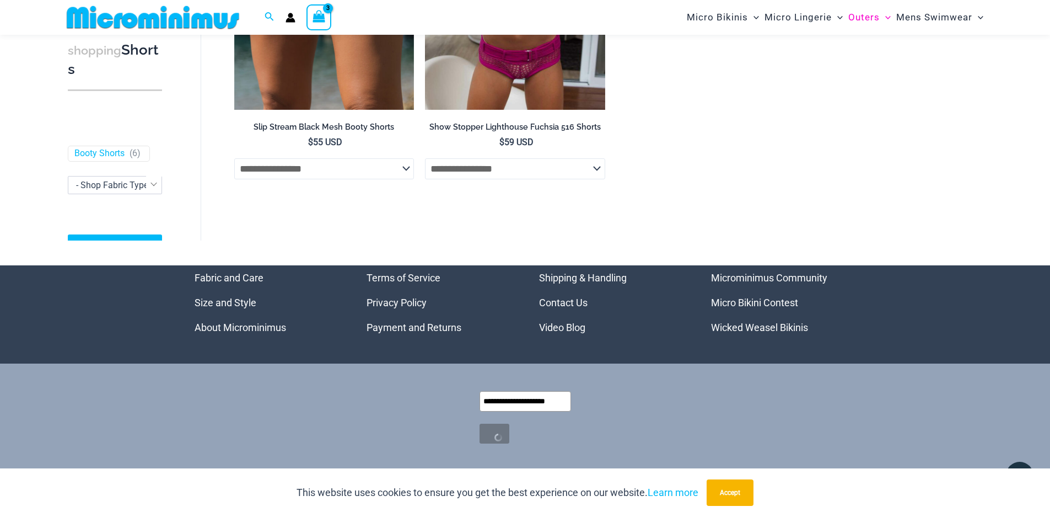
drag, startPoint x: 481, startPoint y: 399, endPoint x: 570, endPoint y: 401, distance: 88.8
click at [570, 401] on input "**********" at bounding box center [526, 401] width 92 height 20
click at [544, 400] on input "text" at bounding box center [526, 401] width 92 height 20
type input "**********"
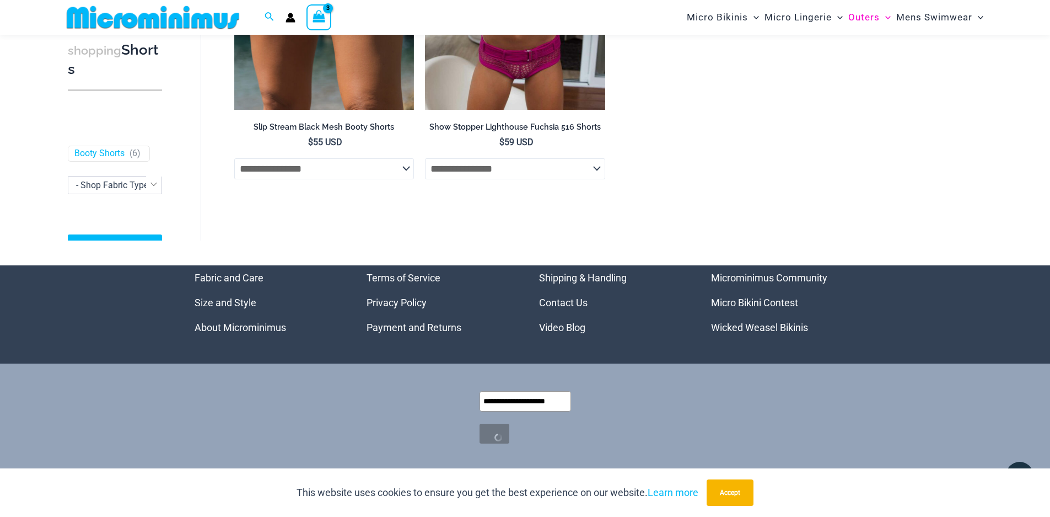
scroll to position [0, 12]
drag, startPoint x: 482, startPoint y: 399, endPoint x: 578, endPoint y: 400, distance: 95.9
click at [578, 400] on form "**********" at bounding box center [526, 415] width 114 height 77
click at [557, 401] on input "text" at bounding box center [526, 401] width 92 height 20
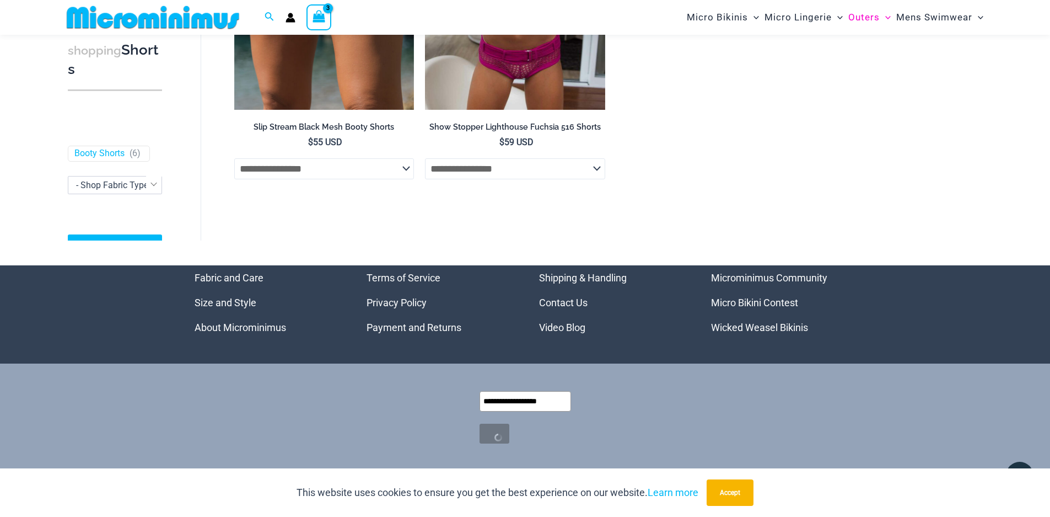
type input "**********"
drag, startPoint x: 483, startPoint y: 400, endPoint x: 570, endPoint y: 401, distance: 87.1
click at [570, 401] on input "**********" at bounding box center [526, 401] width 92 height 20
